Goal: Task Accomplishment & Management: Manage account settings

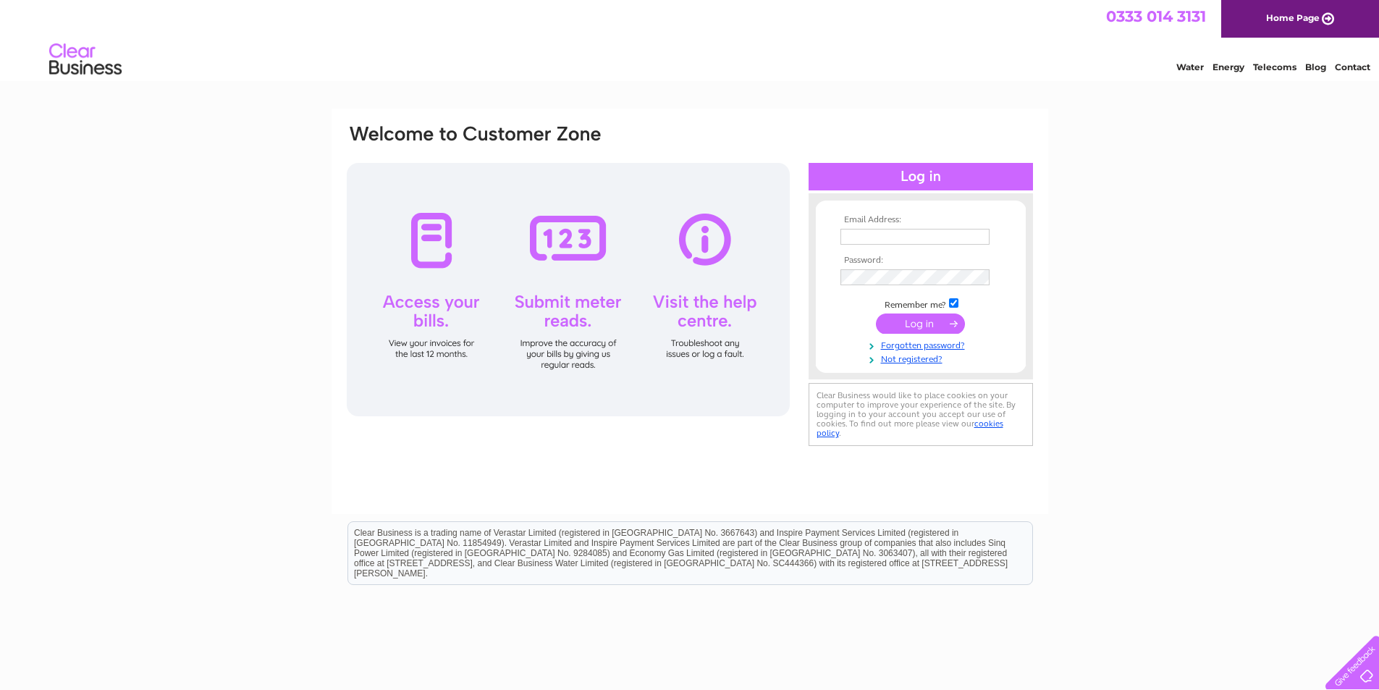
type input "lizbarrie@cpmcoltd.com"
click at [921, 319] on input "submit" at bounding box center [920, 323] width 89 height 20
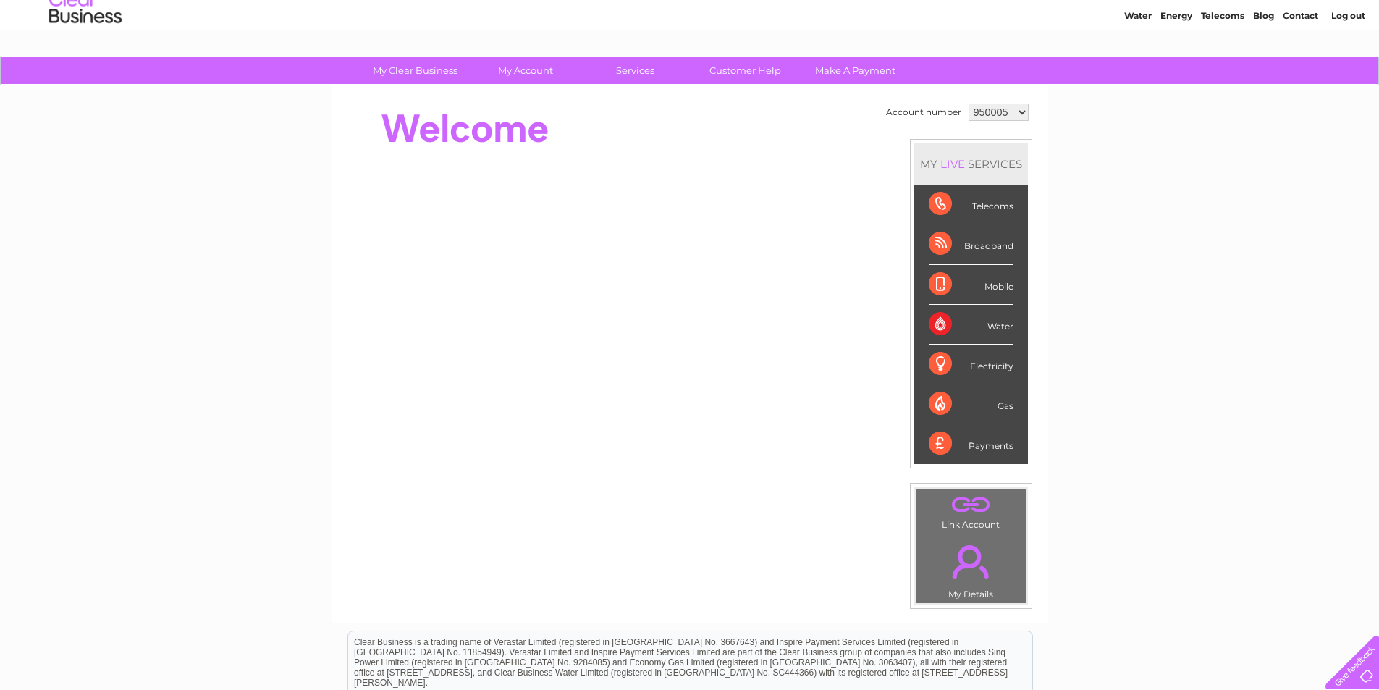
scroll to position [72, 0]
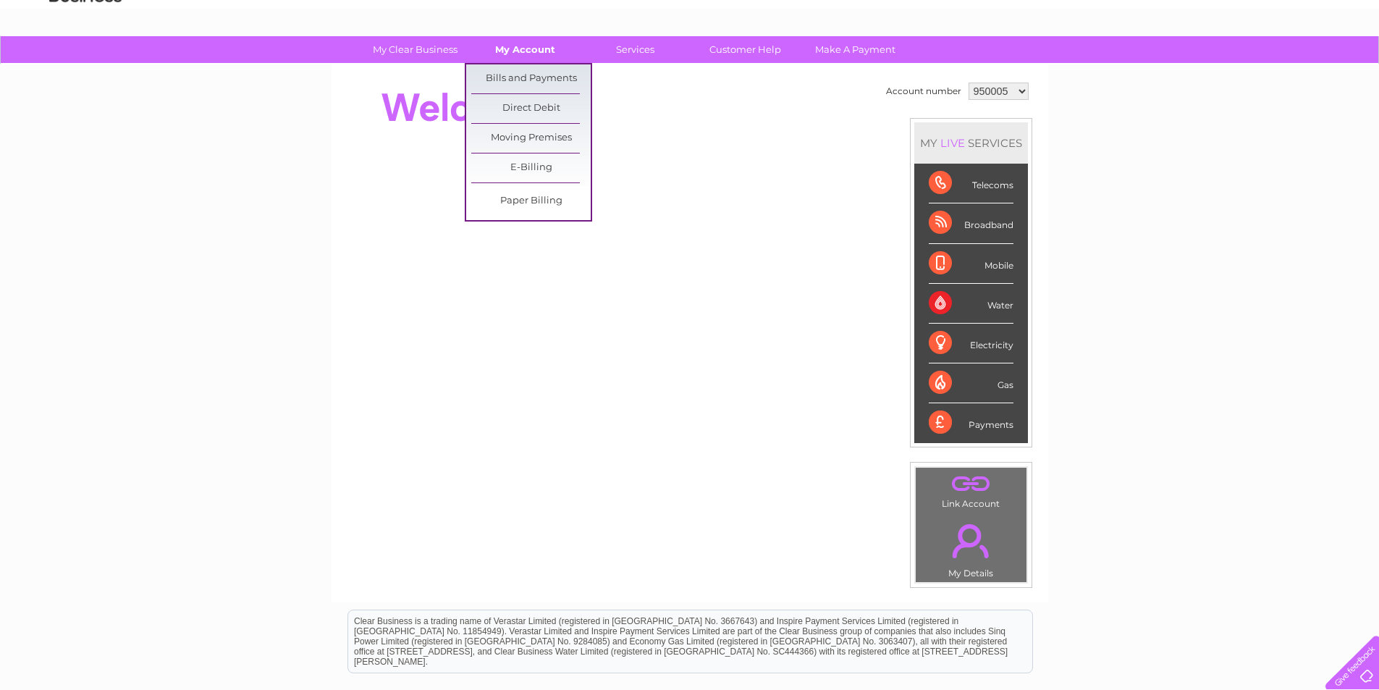
click at [512, 52] on link "My Account" at bounding box center [524, 49] width 119 height 27
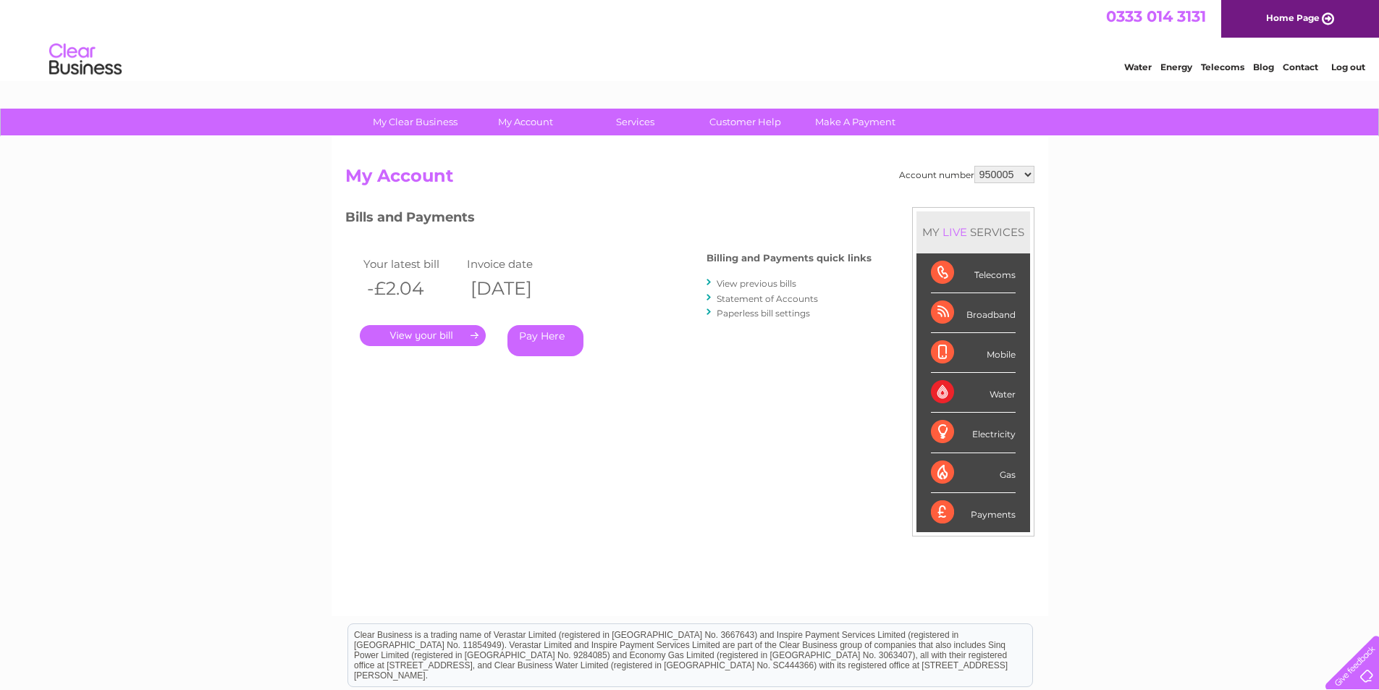
click at [432, 334] on link "." at bounding box center [423, 335] width 126 height 21
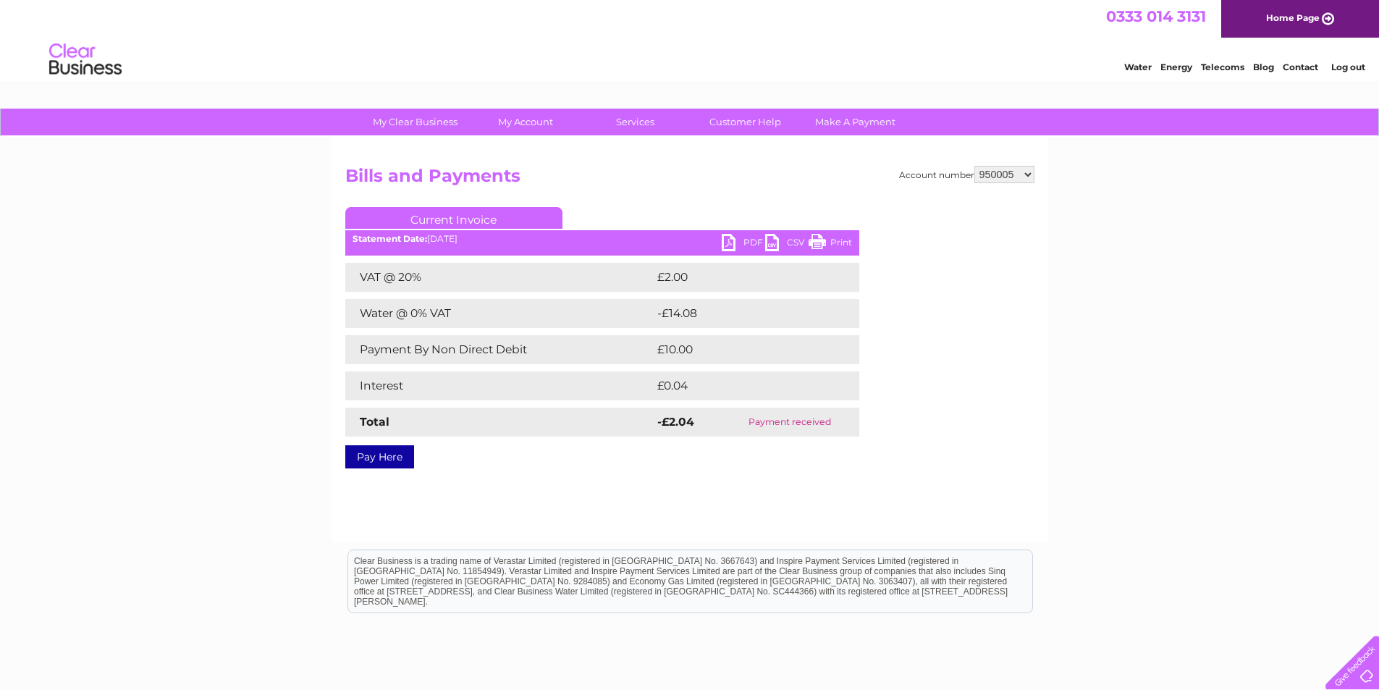
click at [731, 242] on link "PDF" at bounding box center [742, 244] width 43 height 21
click at [728, 240] on link "PDF" at bounding box center [742, 244] width 43 height 21
